Goal: Find specific page/section: Find specific page/section

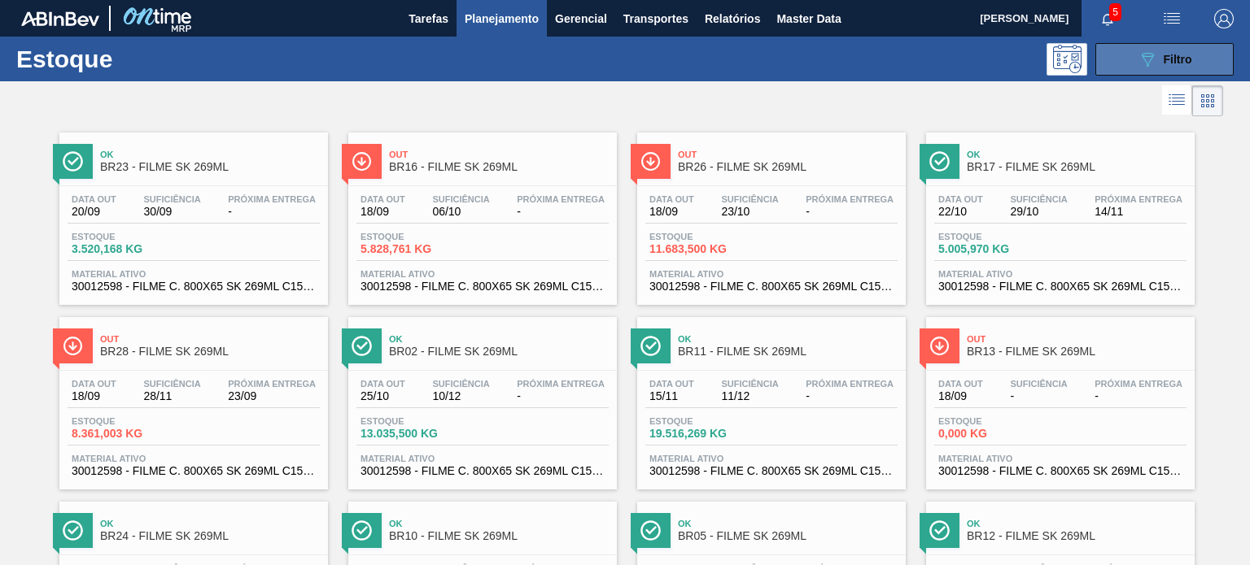
drag, startPoint x: 1119, startPoint y: 48, endPoint x: 1116, endPoint y: 61, distance: 13.4
click at [1119, 48] on button "089F7B8B-B2A5-4AFE-B5C0-19BA573D28AC Filtro" at bounding box center [1164, 59] width 138 height 33
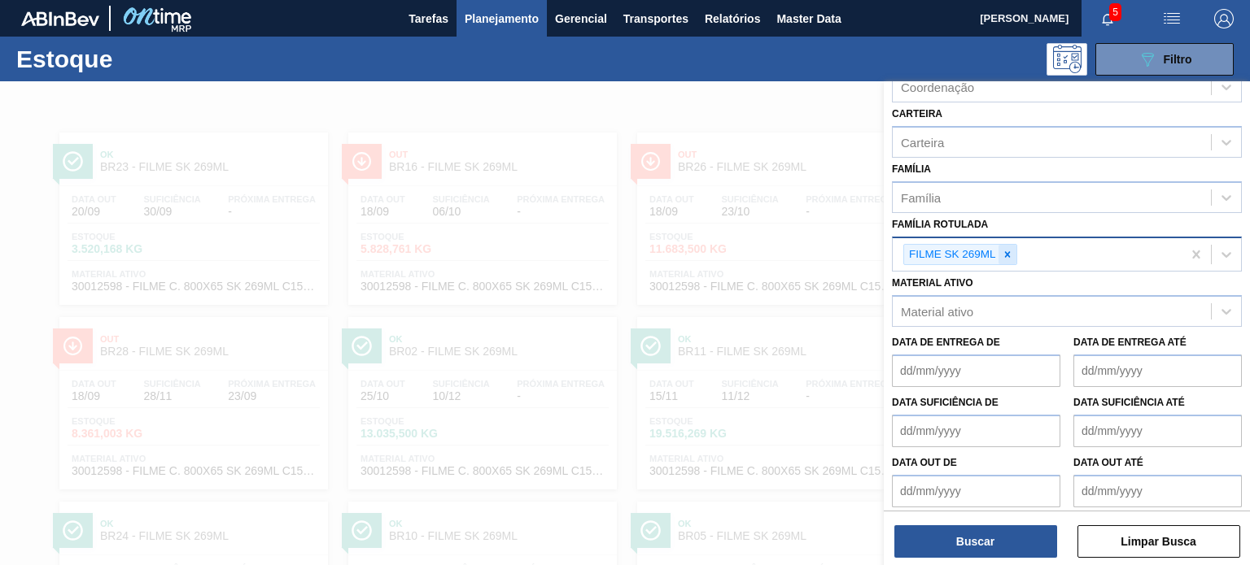
click at [1006, 251] on icon at bounding box center [1007, 254] width 6 height 6
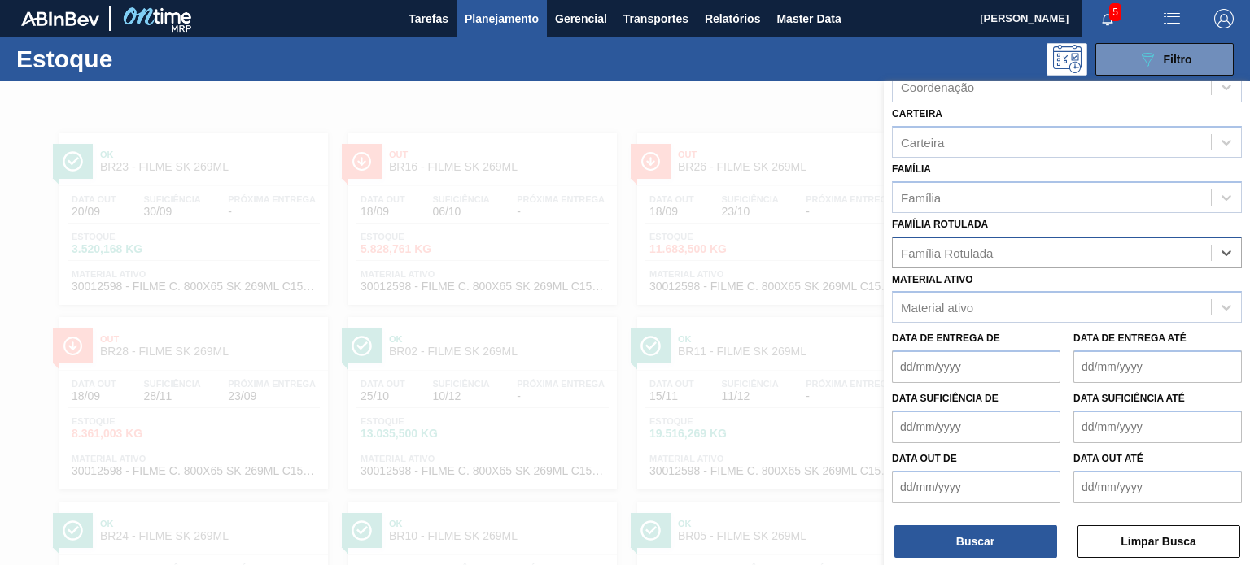
paste Rotulada "FILME LISO 780MM"
type Rotulada "FILME LISO 780MM"
drag, startPoint x: 991, startPoint y: 277, endPoint x: 991, endPoint y: 286, distance: 8.9
click at [991, 278] on div "FILME LISO 780MM" at bounding box center [1067, 293] width 350 height 30
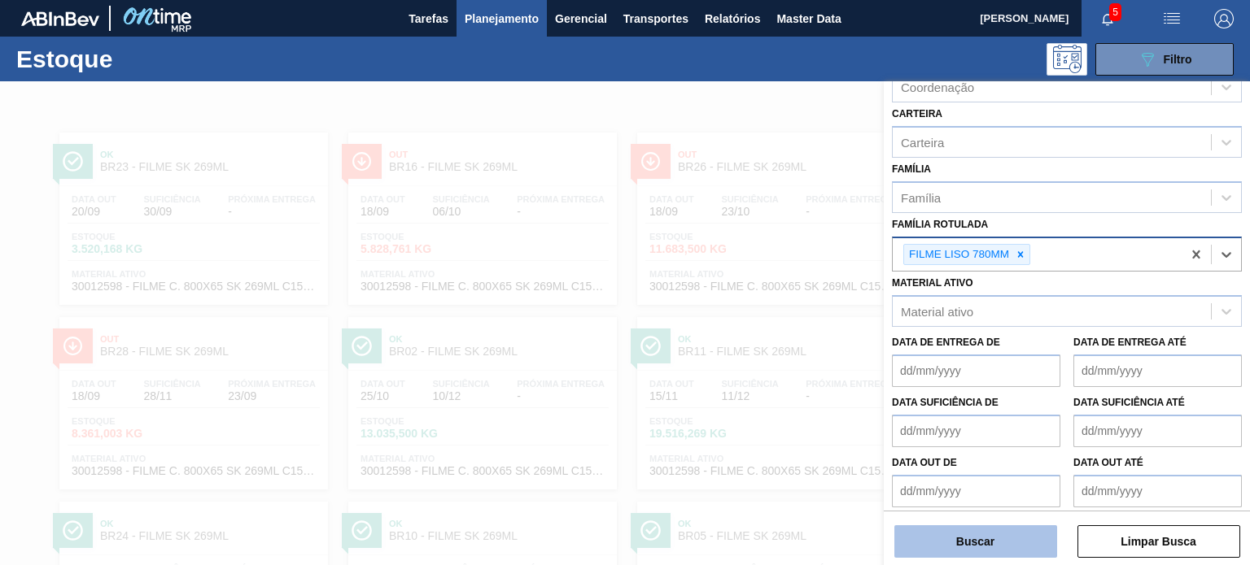
click at [982, 537] on button "Buscar" at bounding box center [975, 542] width 163 height 33
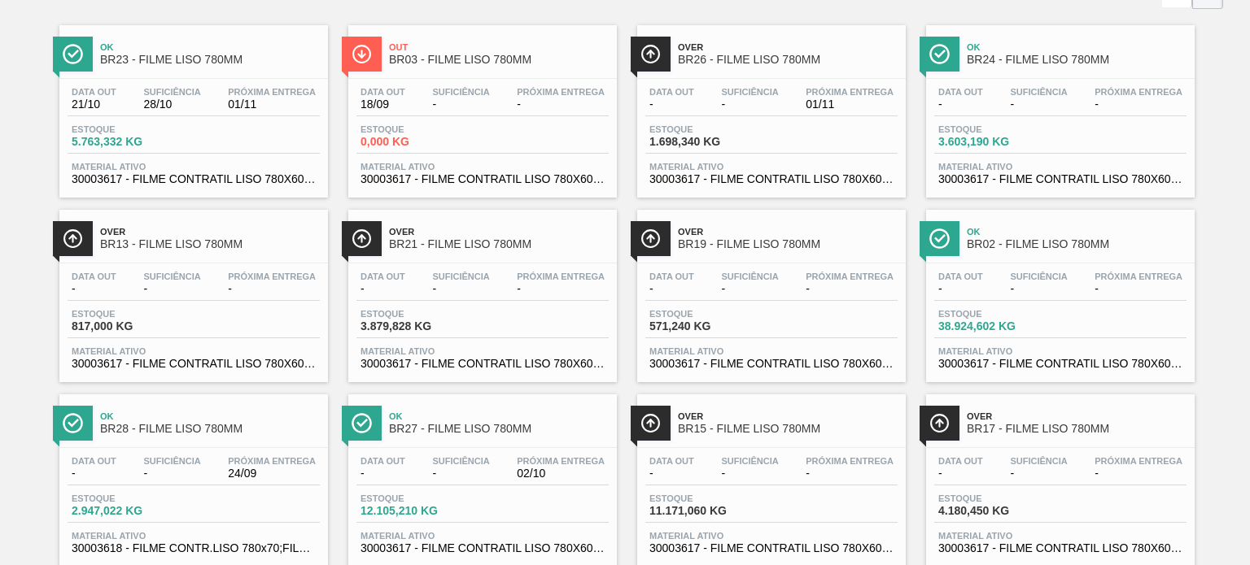
scroll to position [81, 0]
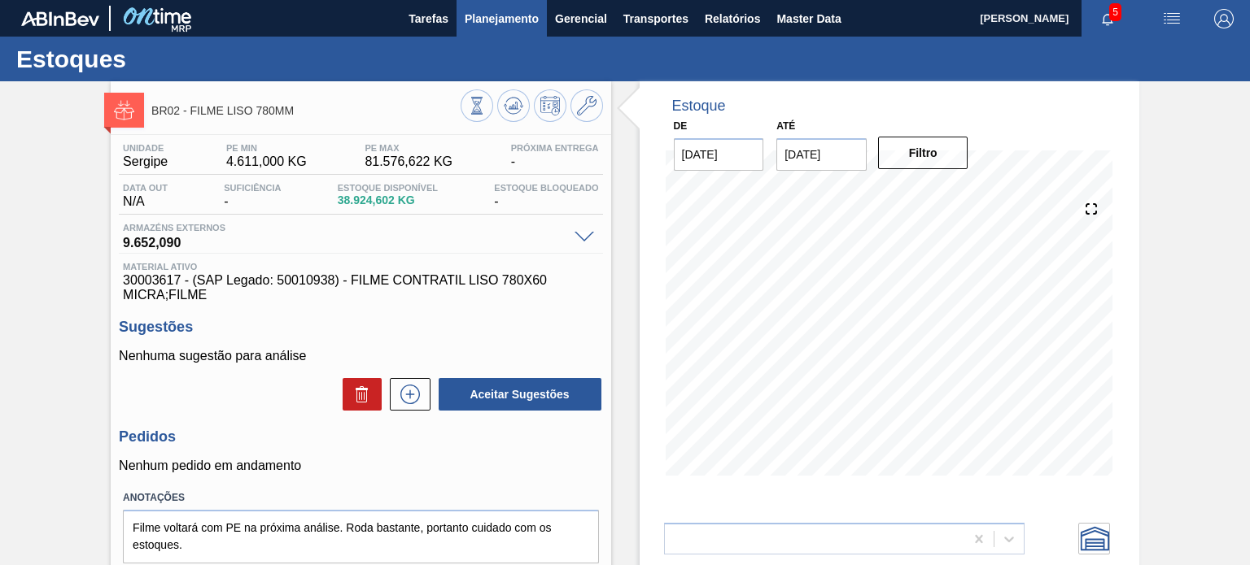
click at [482, 21] on span "Planejamento" at bounding box center [502, 19] width 74 height 20
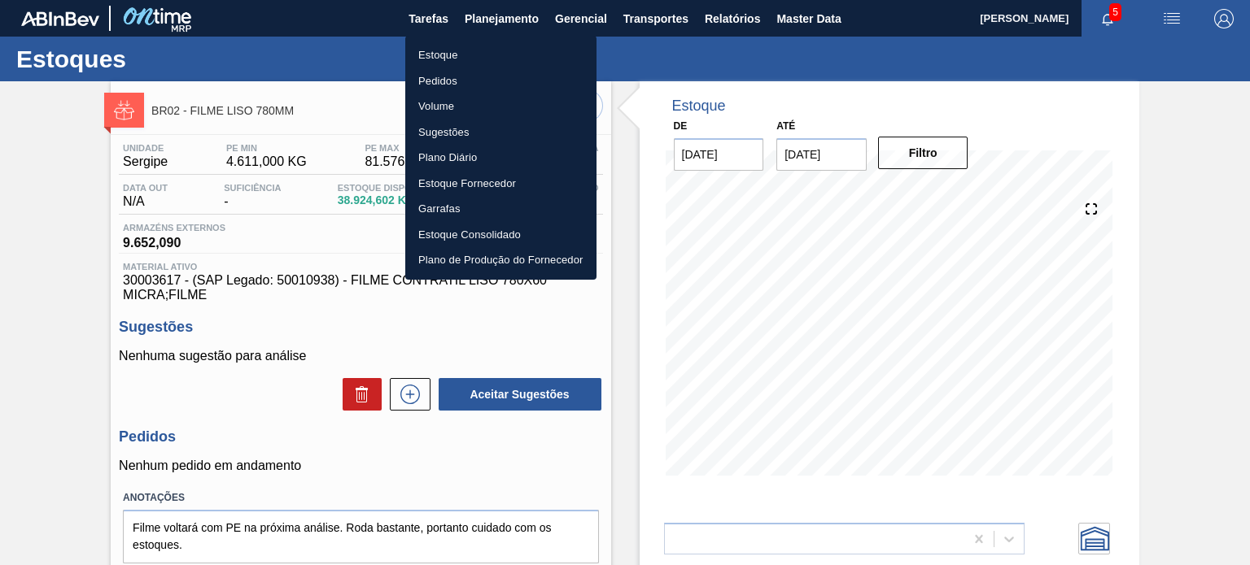
click at [474, 51] on li "Estoque" at bounding box center [500, 55] width 191 height 26
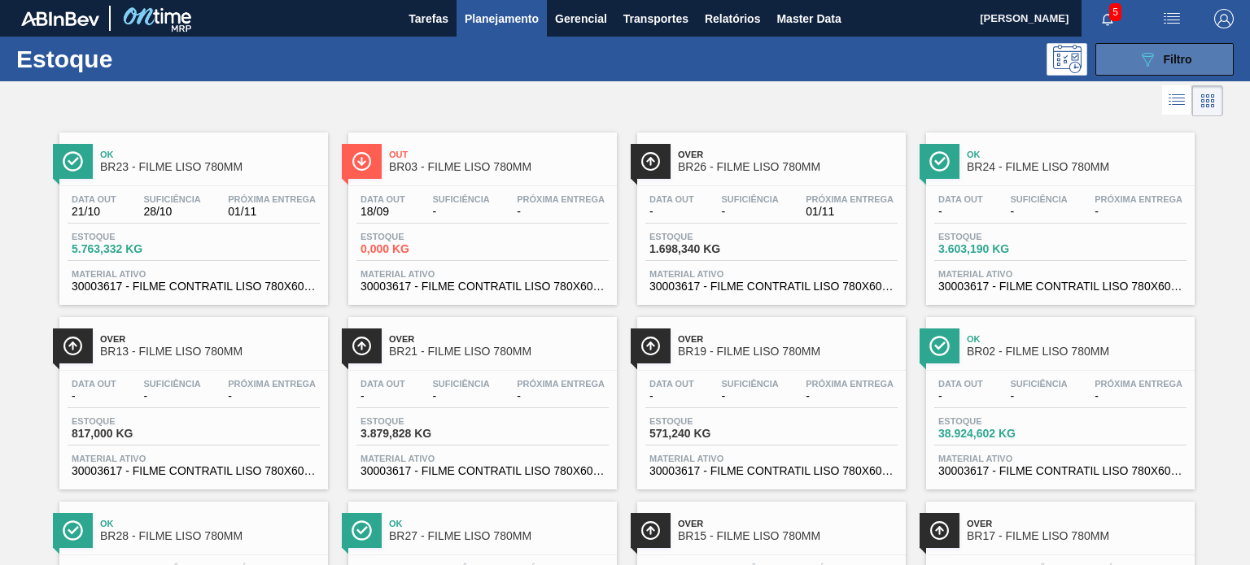
click at [1139, 56] on icon "089F7B8B-B2A5-4AFE-B5C0-19BA573D28AC" at bounding box center [1147, 60] width 20 height 20
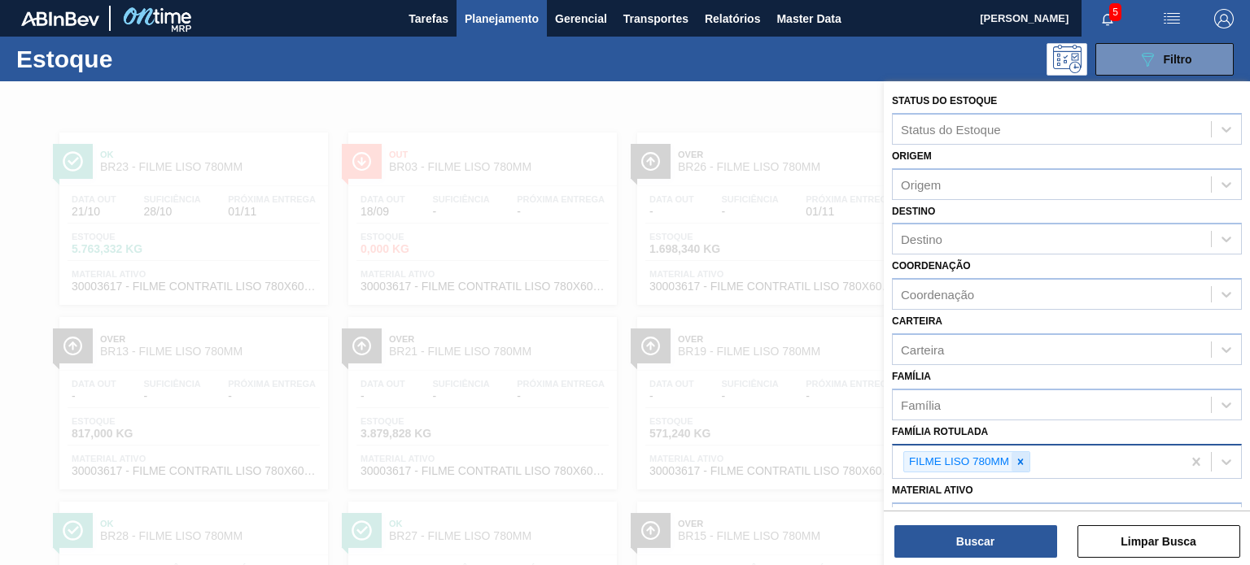
click at [1028, 456] on div at bounding box center [1020, 462] width 18 height 20
paste Rotulada "FILME LISO 860X45"
type Rotulada "FILME LISO 860X45"
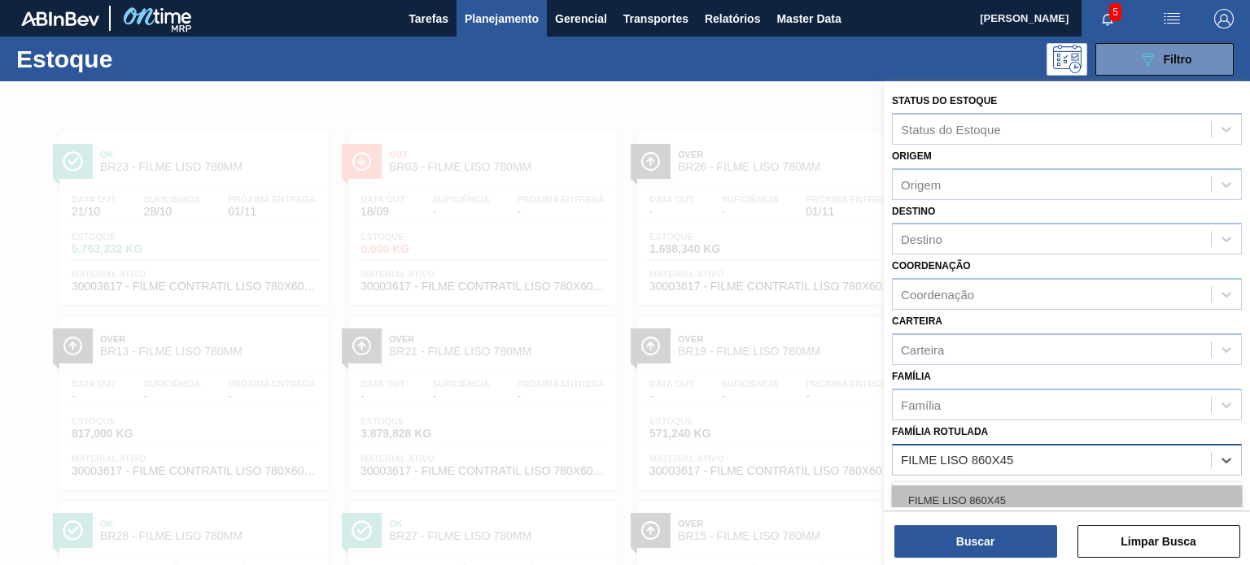
click at [1006, 495] on div "FILME LISO 860X45" at bounding box center [1067, 501] width 350 height 30
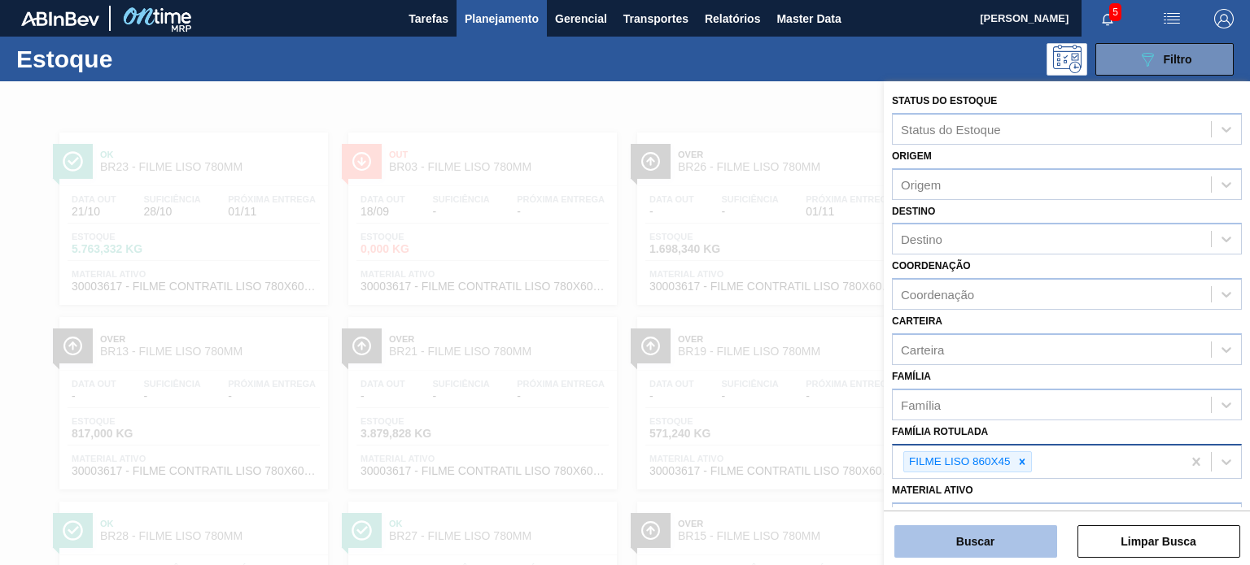
click at [1008, 532] on button "Buscar" at bounding box center [975, 542] width 163 height 33
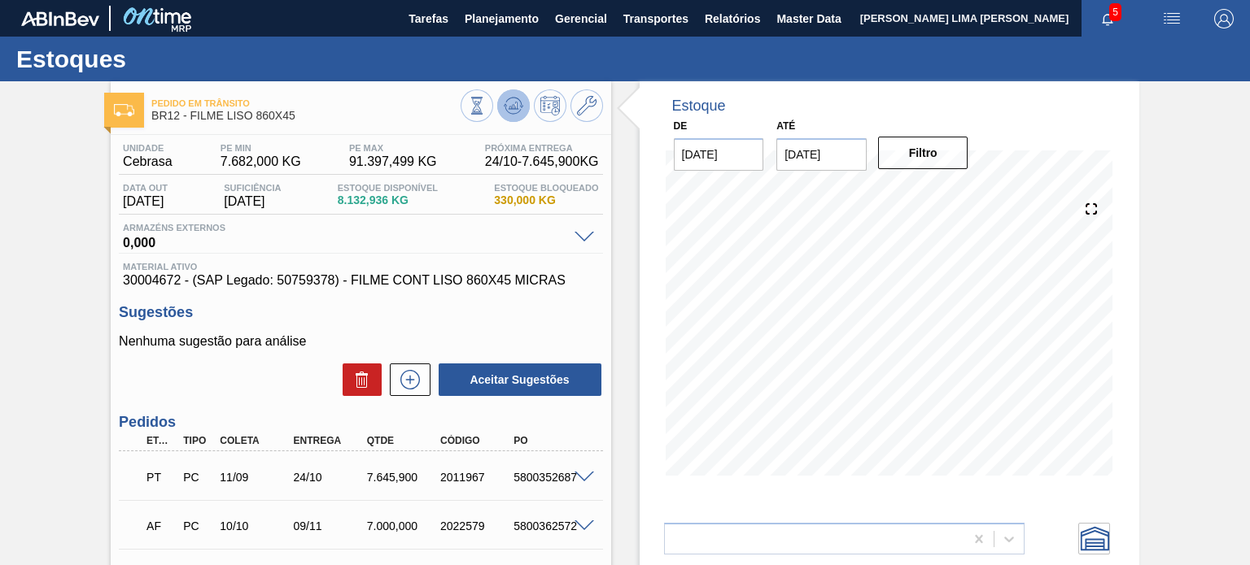
click at [524, 106] on button at bounding box center [513, 105] width 33 height 33
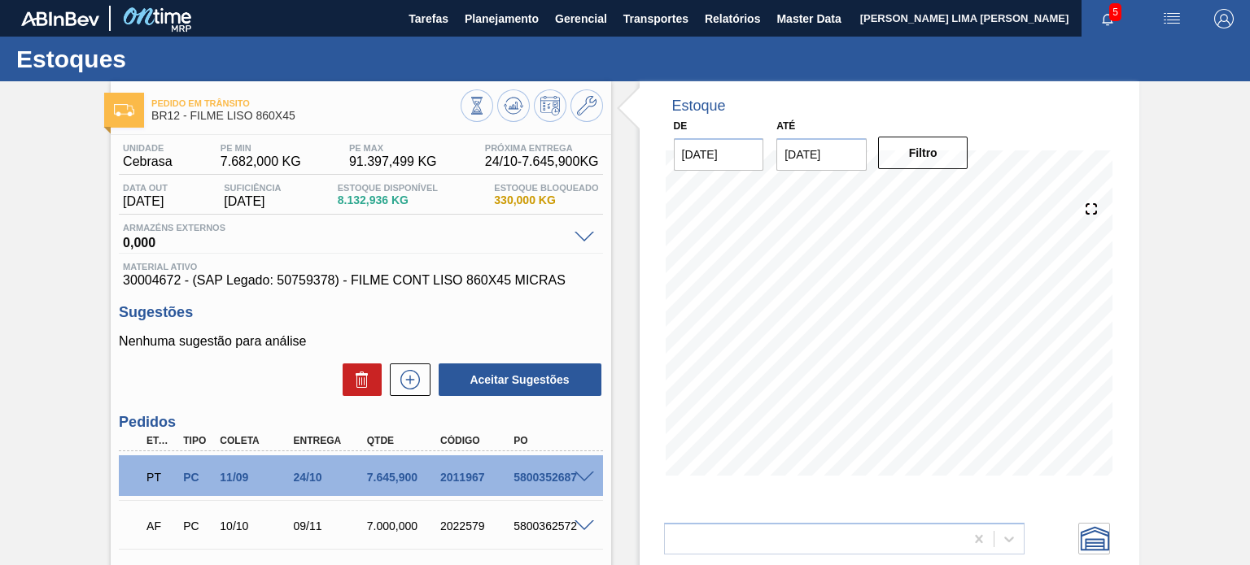
scroll to position [215, 0]
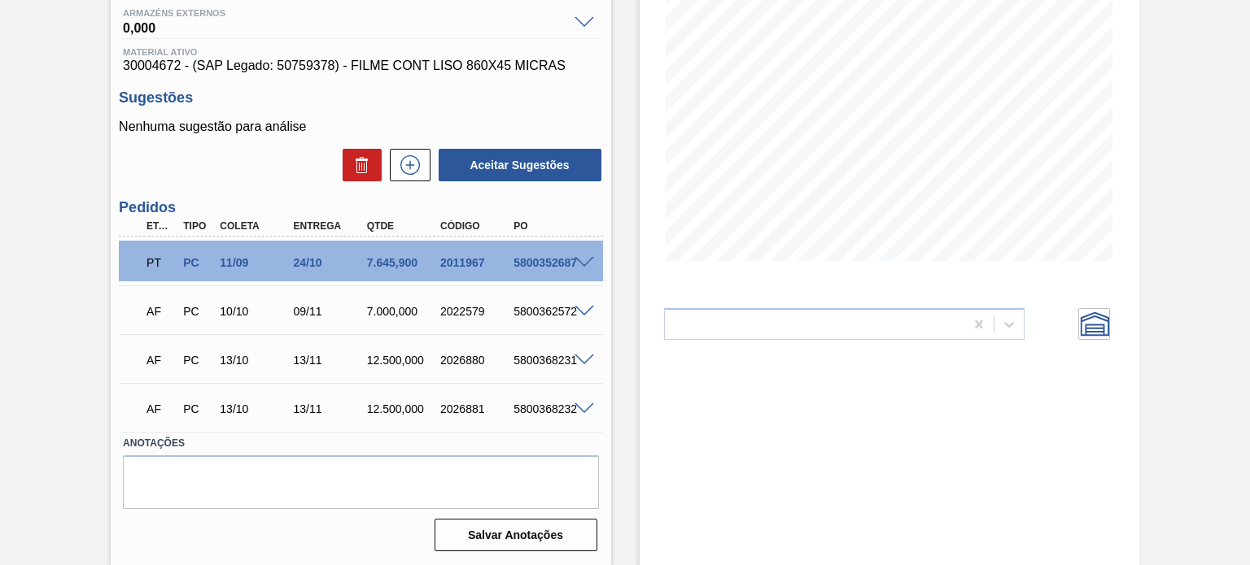
click at [586, 266] on span at bounding box center [584, 263] width 20 height 12
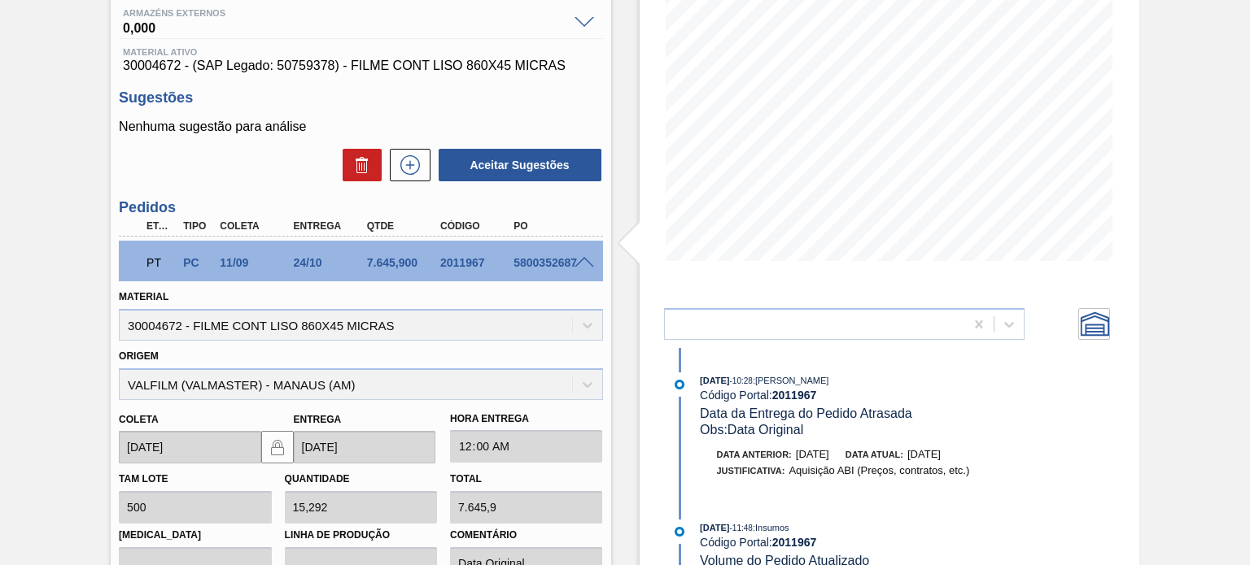
scroll to position [377, 0]
